Goal: Task Accomplishment & Management: Manage account settings

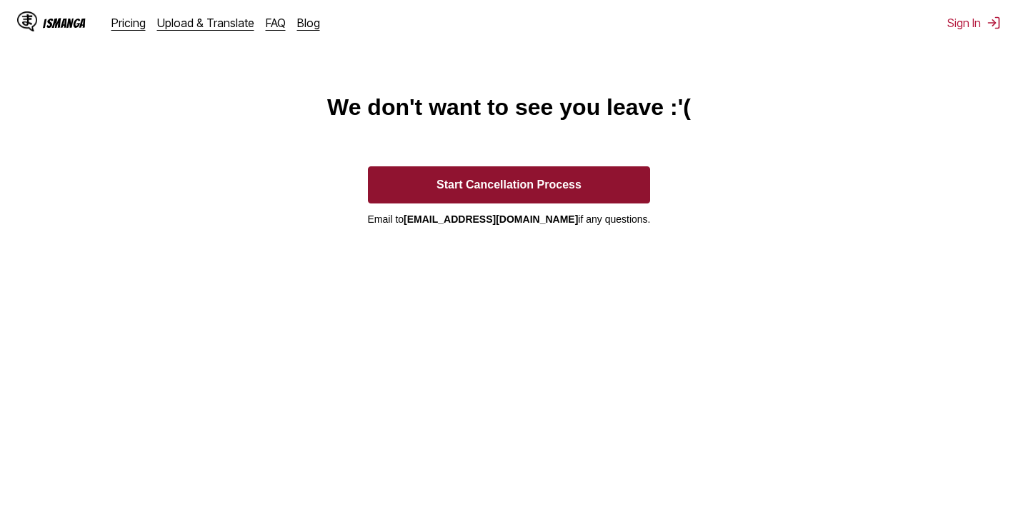
click at [560, 184] on button "Start Cancellation Process" at bounding box center [509, 184] width 283 height 37
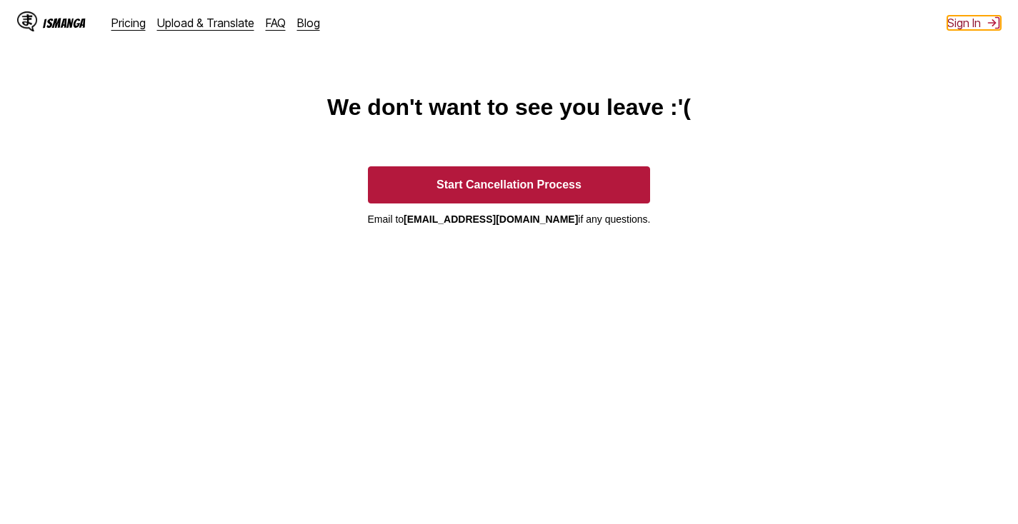
click at [959, 21] on button "Sign In" at bounding box center [974, 23] width 54 height 14
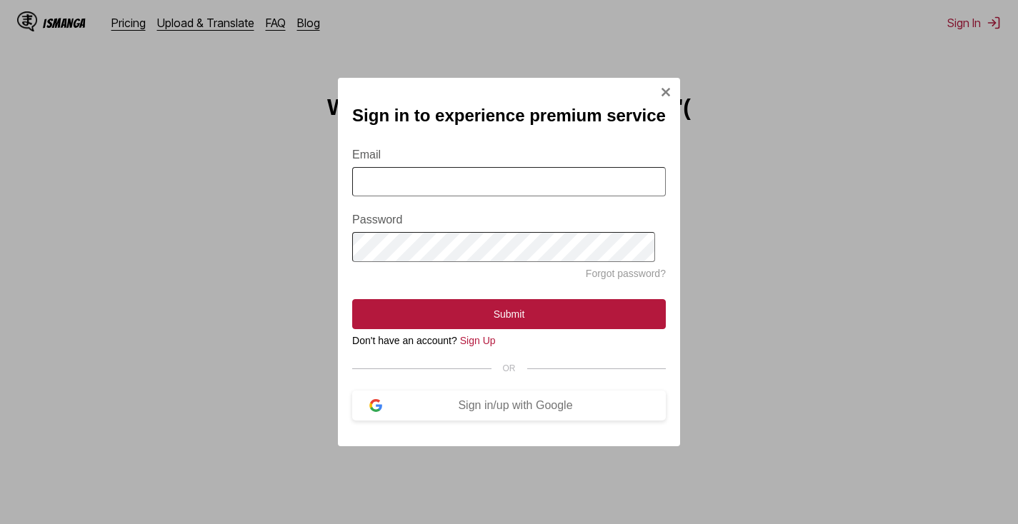
click at [534, 176] on input "Email" at bounding box center [509, 181] width 314 height 29
type input "**********"
click at [662, 82] on div "**********" at bounding box center [509, 262] width 342 height 369
click at [661, 86] on img "Sign In Modal" at bounding box center [665, 91] width 11 height 11
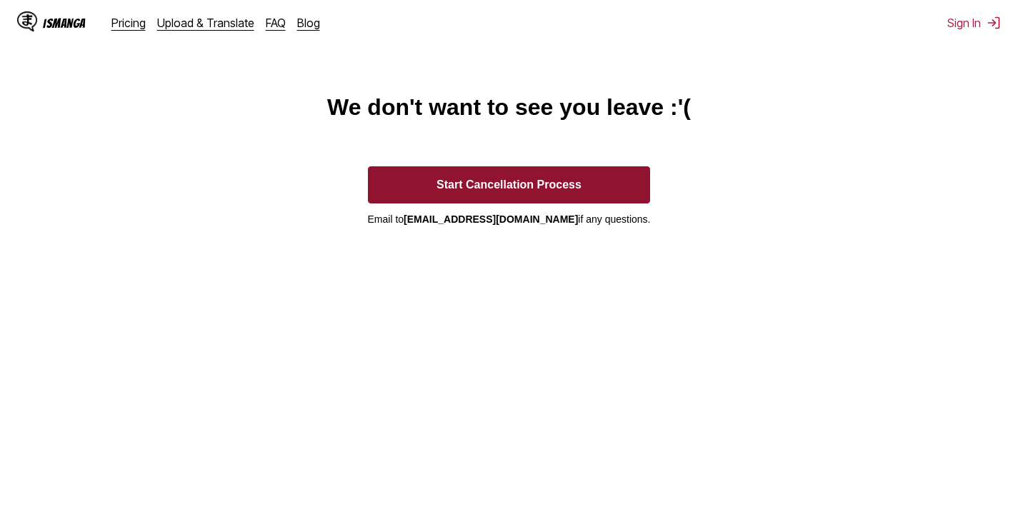
click at [553, 196] on button "Start Cancellation Process" at bounding box center [509, 184] width 283 height 37
click at [543, 187] on button "Start Cancellation Process" at bounding box center [509, 184] width 283 height 37
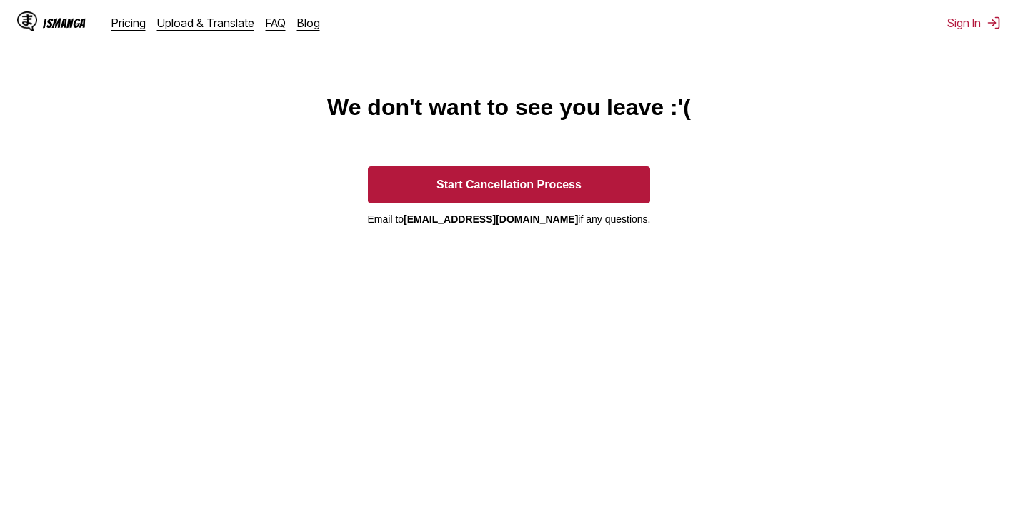
click at [541, 194] on button "Start Cancellation Process" at bounding box center [509, 184] width 283 height 37
drag, startPoint x: 562, startPoint y: 221, endPoint x: 417, endPoint y: 219, distance: 145.0
click at [418, 219] on p "Email to ismanga.service@gmail.com if any questions." at bounding box center [509, 219] width 283 height 11
copy p "[EMAIL_ADDRESS][DOMAIN_NAME]"
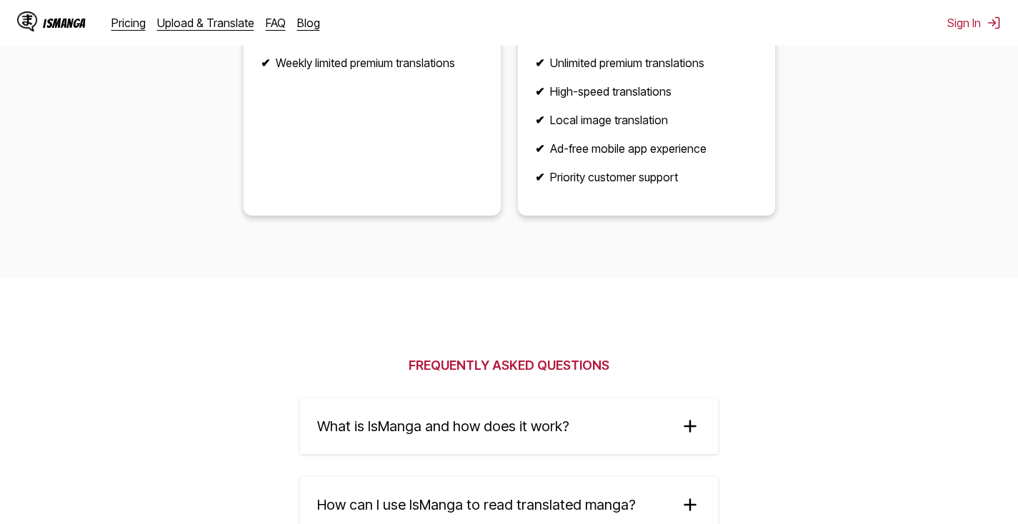
scroll to position [2494, 0]
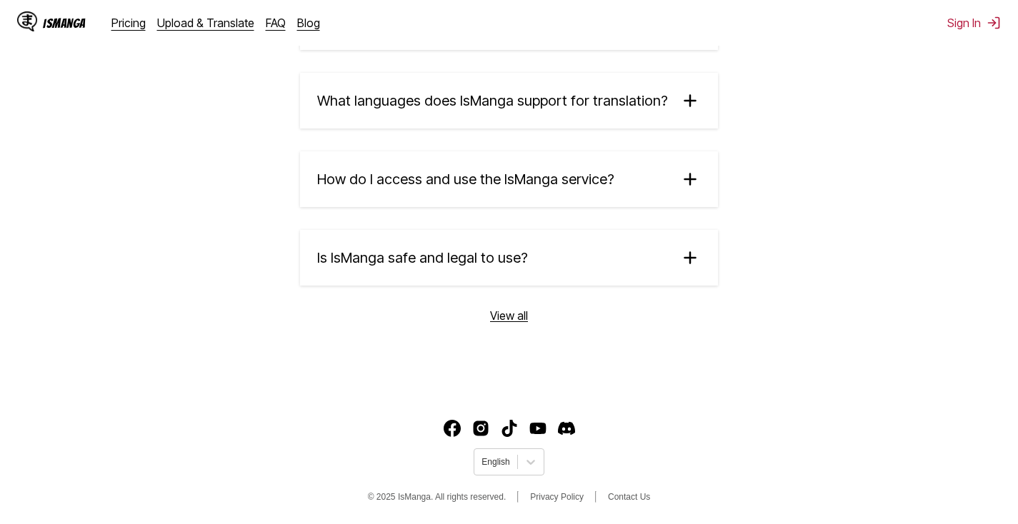
click at [410, 494] on span "© 2025 IsManga. All rights reserved." at bounding box center [437, 497] width 139 height 10
copy span "IsManga"
